Goal: Information Seeking & Learning: Find contact information

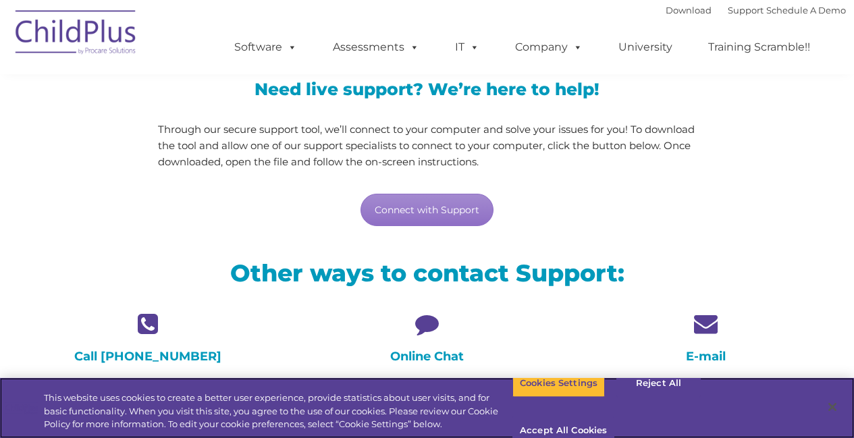
scroll to position [227, 0]
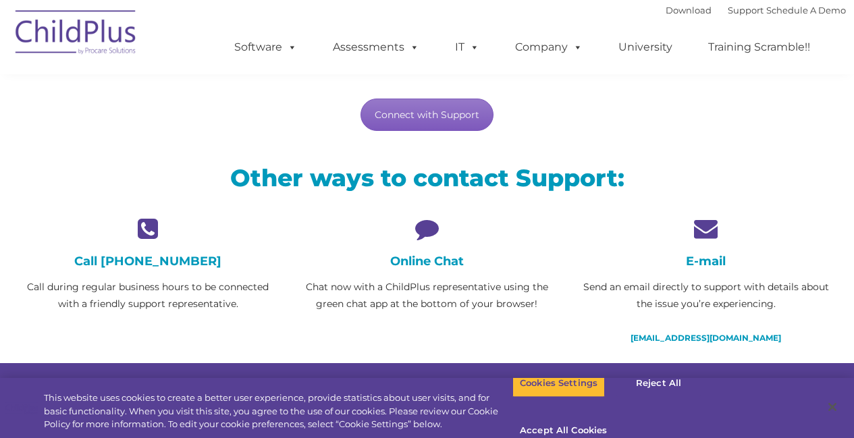
click at [444, 116] on link "Connect with Support" at bounding box center [427, 115] width 133 height 32
click at [430, 243] on div "Online Chat Chat now with a ChildPlus representative using the green chat app a…" at bounding box center [427, 265] width 259 height 96
click at [426, 232] on icon at bounding box center [427, 229] width 259 height 24
click at [433, 297] on p "Chat now with a ChildPlus representative using the green chat app at the bottom…" at bounding box center [427, 296] width 259 height 34
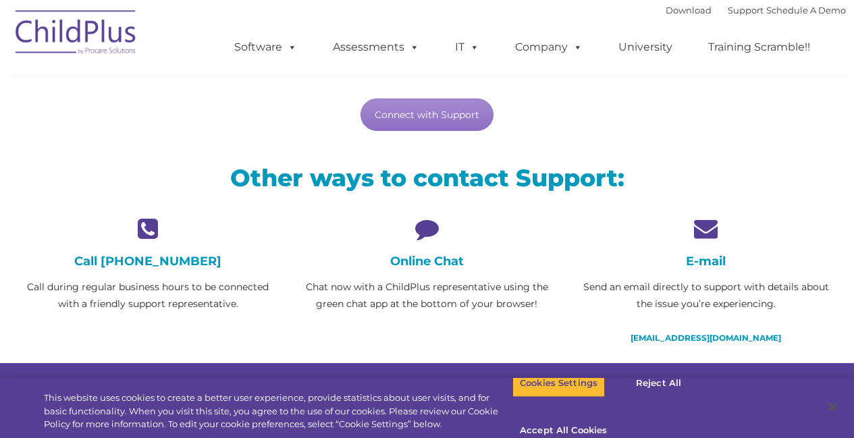
click at [344, 307] on p "Chat now with a ChildPlus representative using the green chat app at the bottom…" at bounding box center [427, 296] width 259 height 34
click at [435, 108] on link "Connect with Support" at bounding box center [427, 115] width 133 height 32
click at [134, 251] on div "Call [PHONE_NUMBER] Call during regular business hours to be connected with a f…" at bounding box center [148, 265] width 259 height 96
click at [441, 259] on h4 "Online Chat" at bounding box center [427, 261] width 259 height 15
click at [431, 312] on div "Online Chat Chat now with a ChildPlus representative using the green chat app a…" at bounding box center [427, 273] width 279 height 113
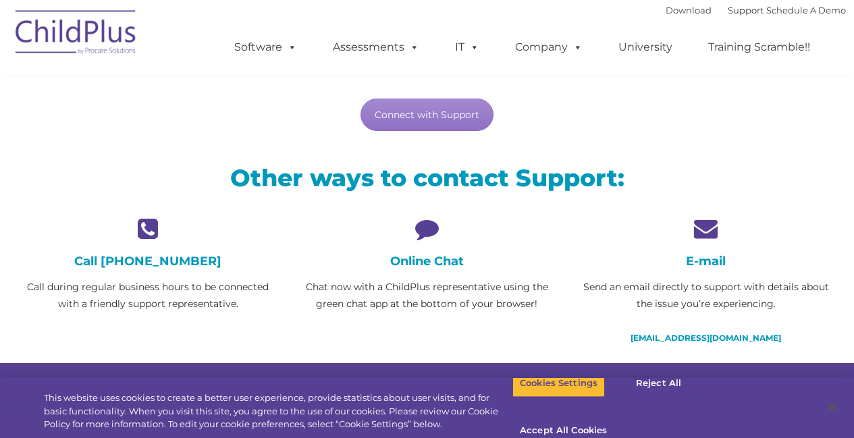
click at [722, 311] on p "Send an email directly to support with details about the issue you’re experienc…" at bounding box center [706, 296] width 259 height 34
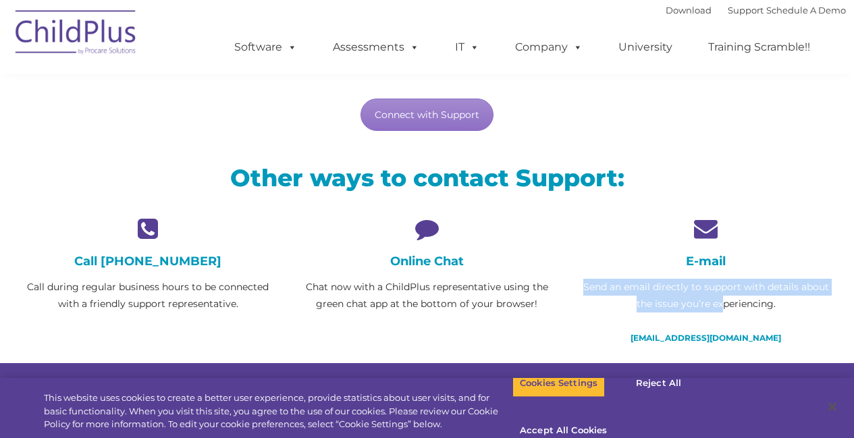
drag, startPoint x: 722, startPoint y: 311, endPoint x: 774, endPoint y: 252, distance: 78.9
click at [774, 252] on div "E-mail Send an email directly to support with details about the issue you’re ex…" at bounding box center [706, 282] width 259 height 130
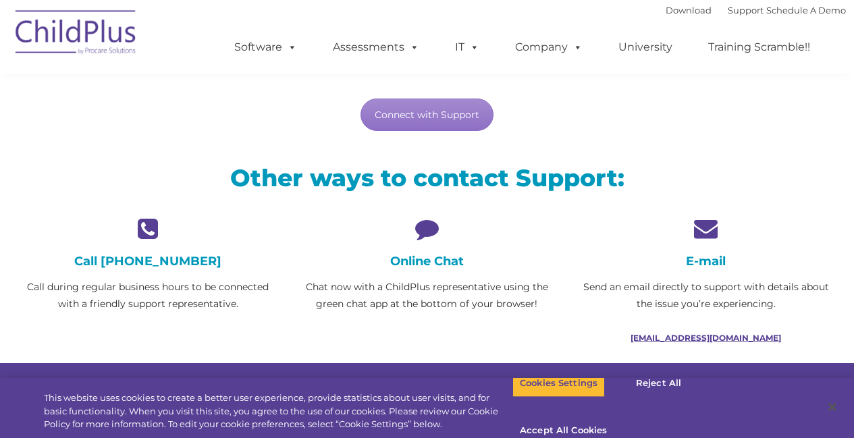
click at [699, 338] on link "[EMAIL_ADDRESS][DOMAIN_NAME]" at bounding box center [706, 338] width 151 height 10
click at [143, 230] on icon at bounding box center [148, 229] width 259 height 24
click at [412, 248] on div "Online Chat Chat now with a ChildPlus representative using the green chat app a…" at bounding box center [427, 265] width 259 height 96
click at [614, 417] on button "Accept All Cookies" at bounding box center [564, 431] width 102 height 28
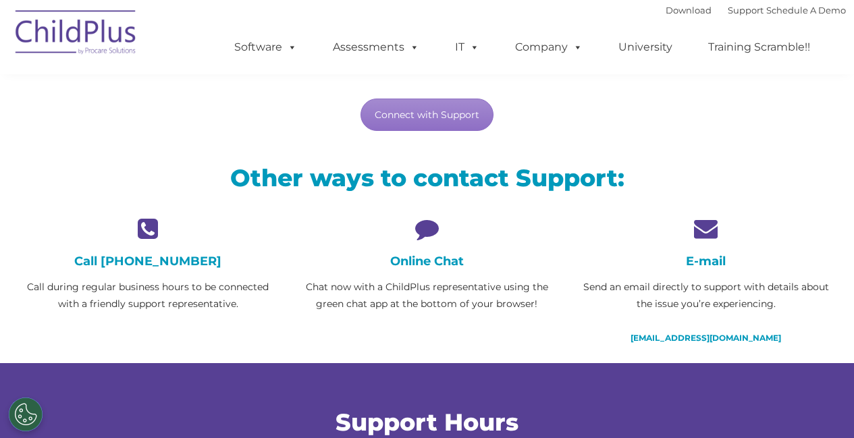
click at [614, 417] on button "Accept All Cookies" at bounding box center [564, 431] width 102 height 28
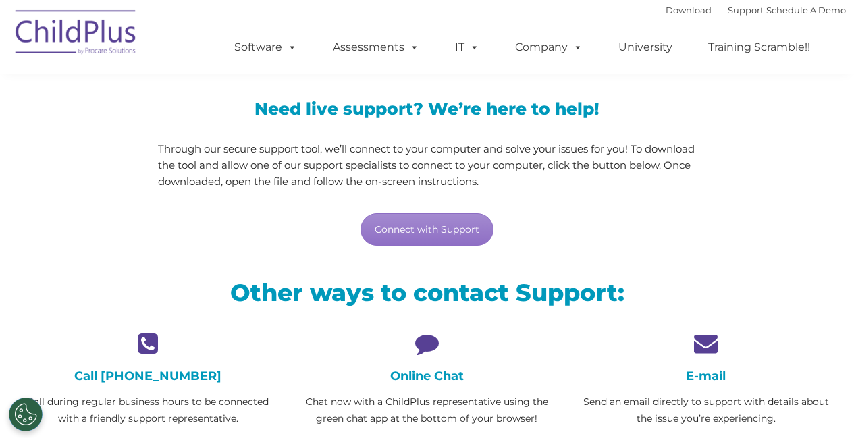
scroll to position [0, 0]
